Goal: Task Accomplishment & Management: Use online tool/utility

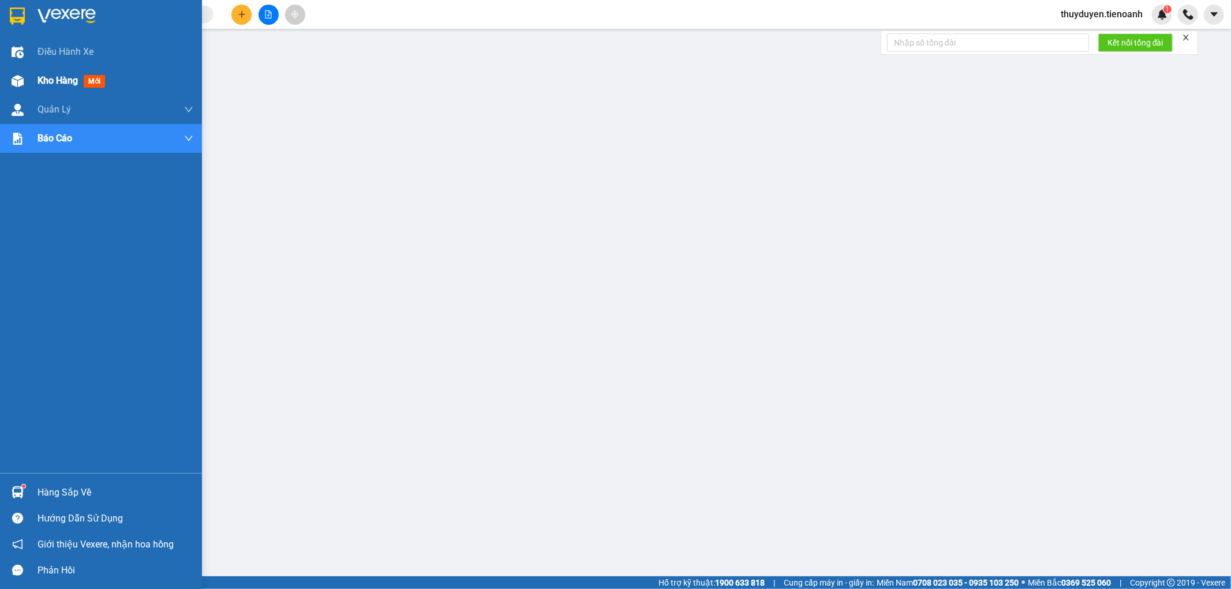
click at [17, 82] on img at bounding box center [18, 81] width 12 height 12
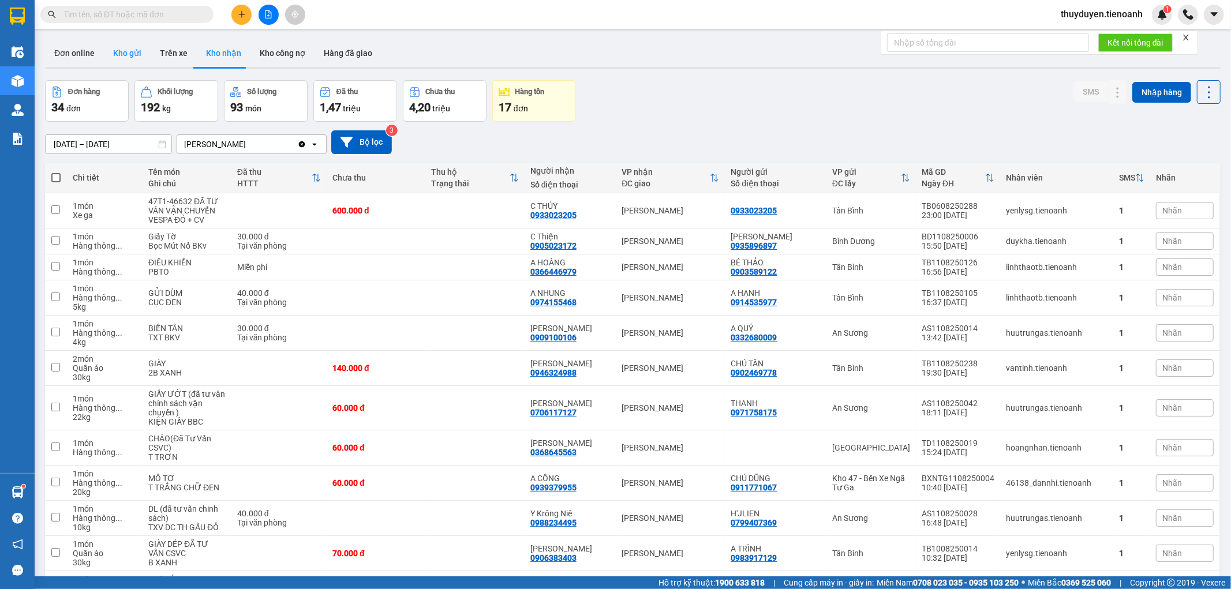
click at [127, 53] on button "Kho gửi" at bounding box center [127, 53] width 47 height 28
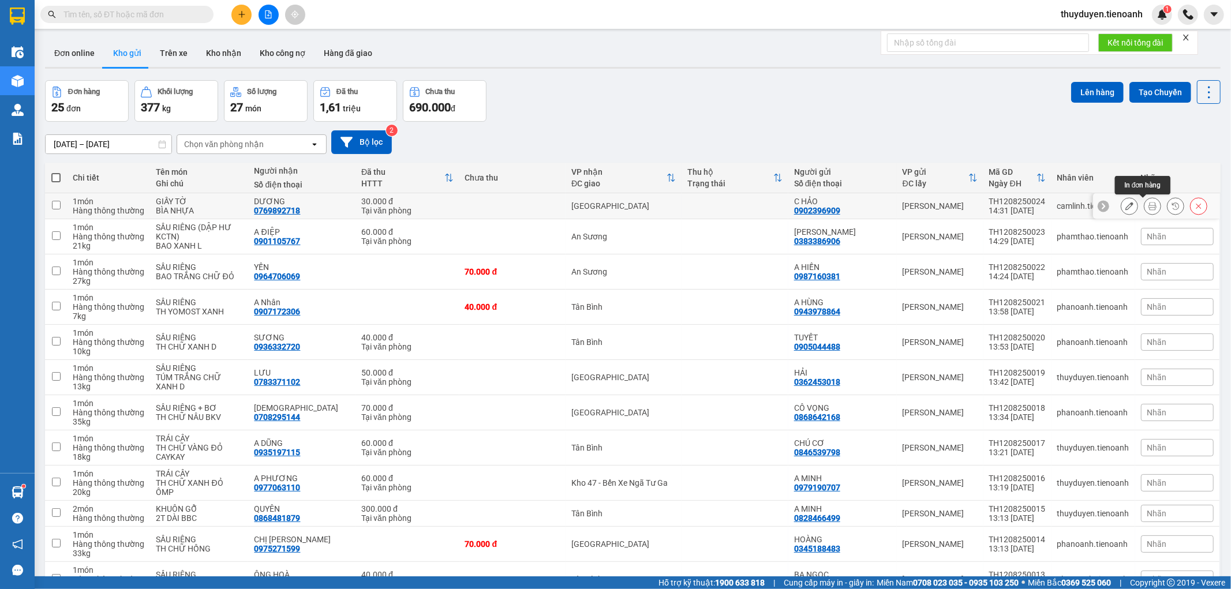
drag, startPoint x: 1141, startPoint y: 206, endPoint x: 1128, endPoint y: 204, distance: 12.9
click at [1149, 206] on icon at bounding box center [1153, 206] width 8 height 8
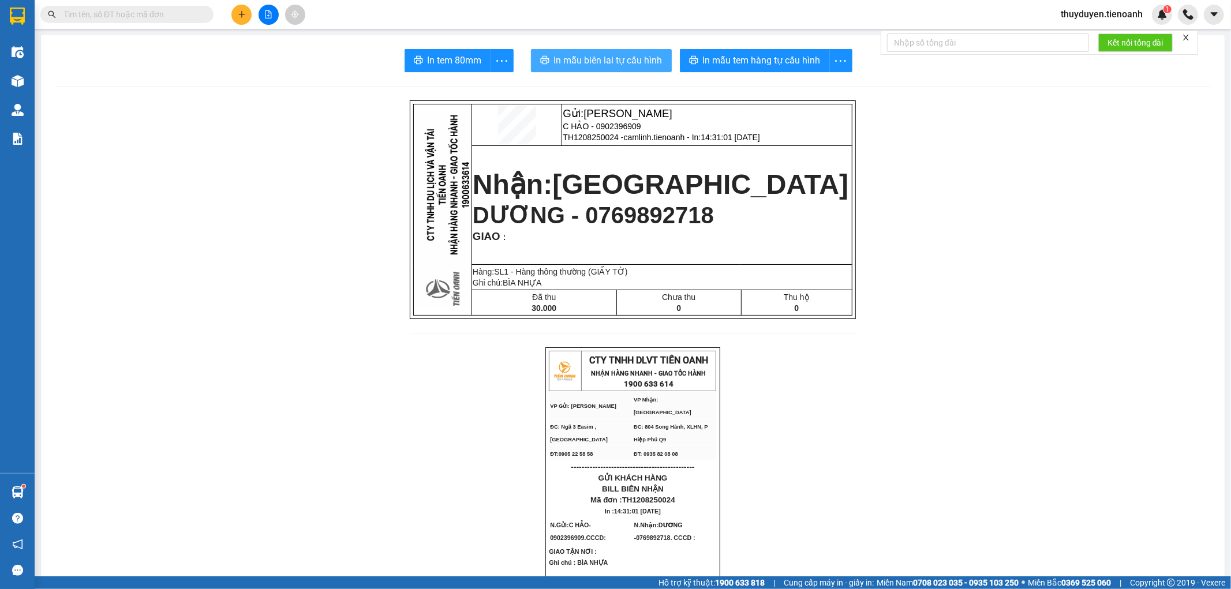
drag, startPoint x: 654, startPoint y: 55, endPoint x: 668, endPoint y: 78, distance: 26.6
click at [654, 55] on span "In mẫu biên lai tự cấu hình" at bounding box center [608, 60] width 109 height 14
